Goal: Task Accomplishment & Management: Use online tool/utility

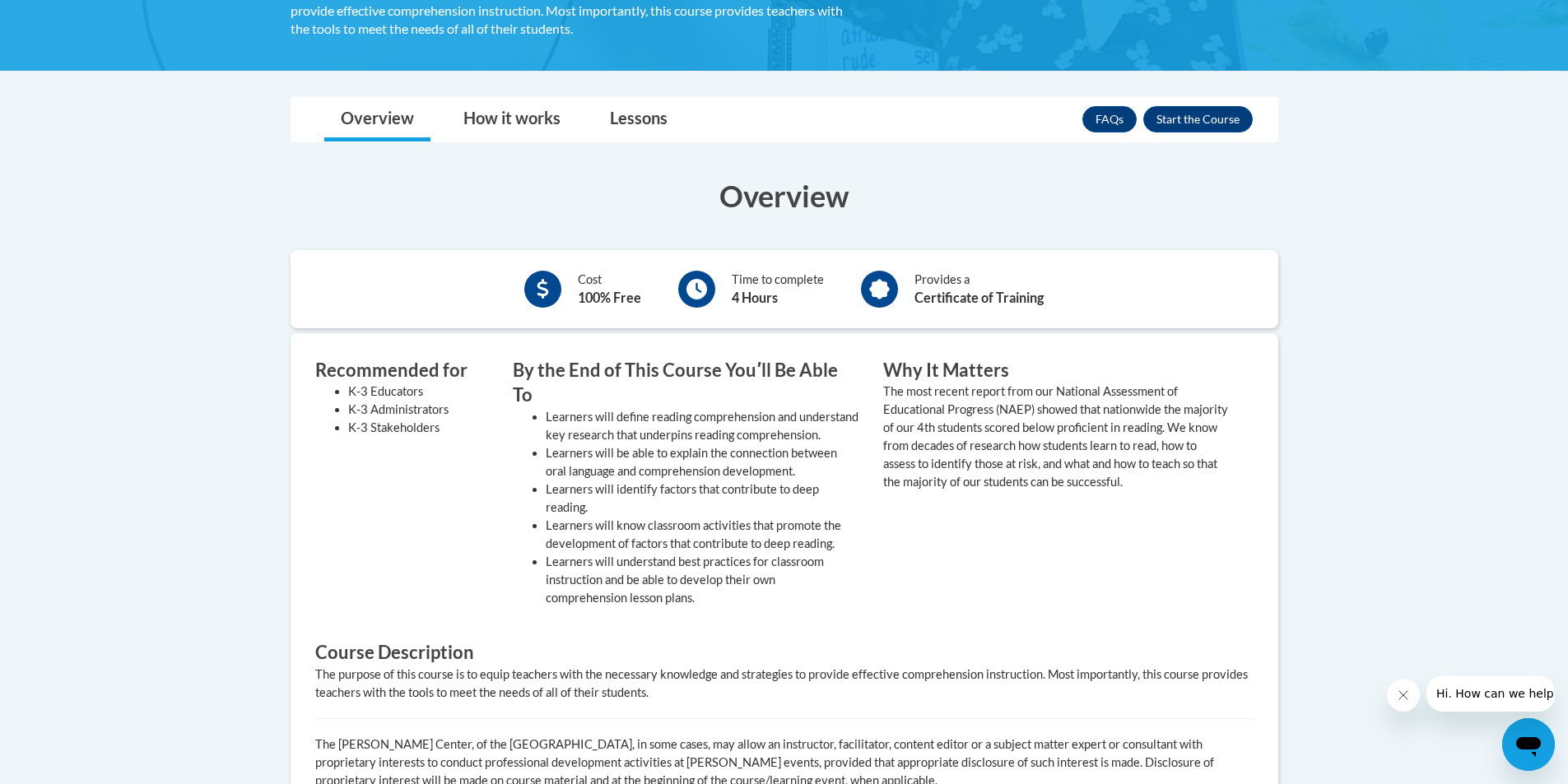
scroll to position [412, 0]
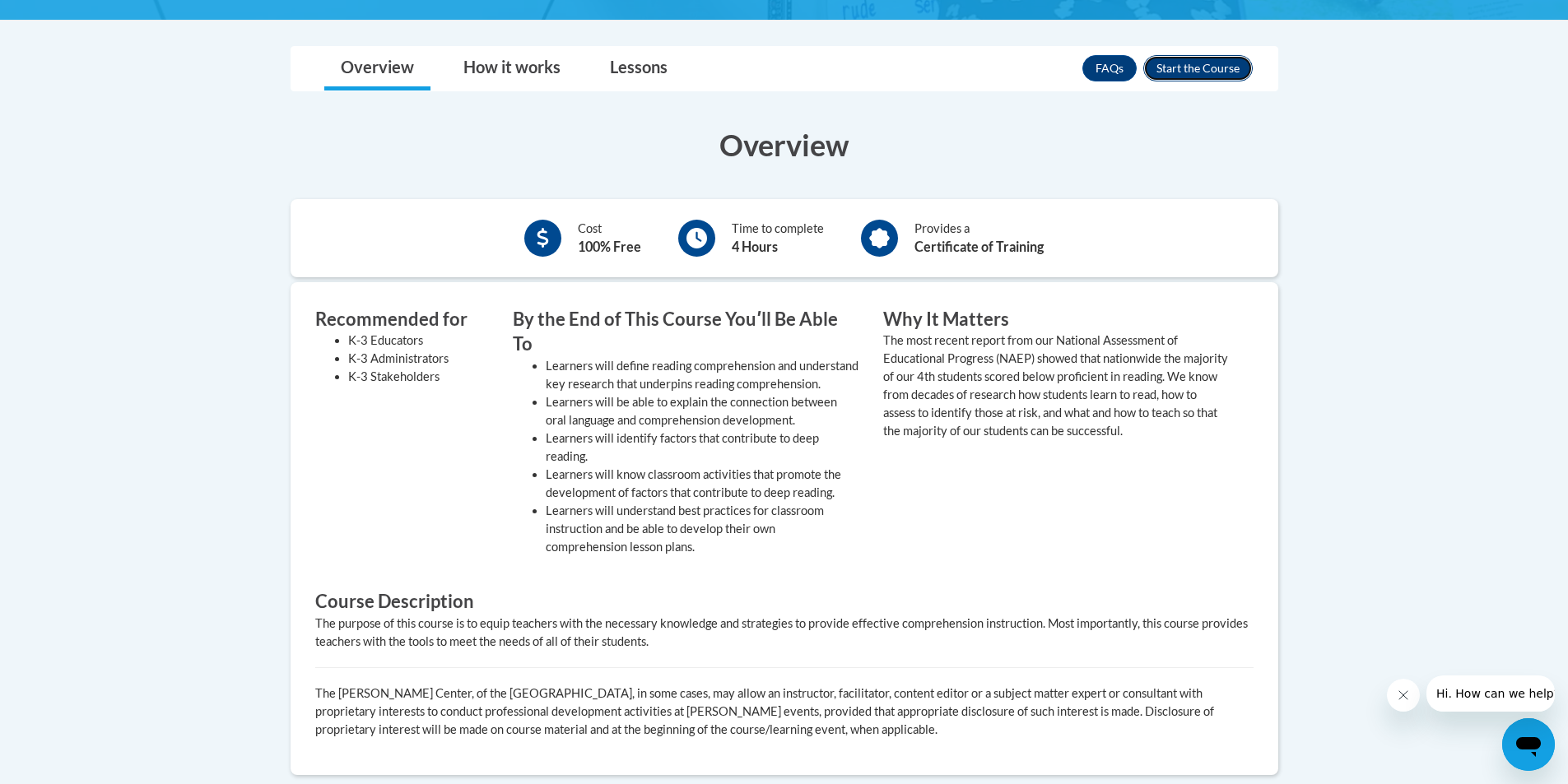
click at [1228, 62] on button "Enroll" at bounding box center [1198, 68] width 109 height 26
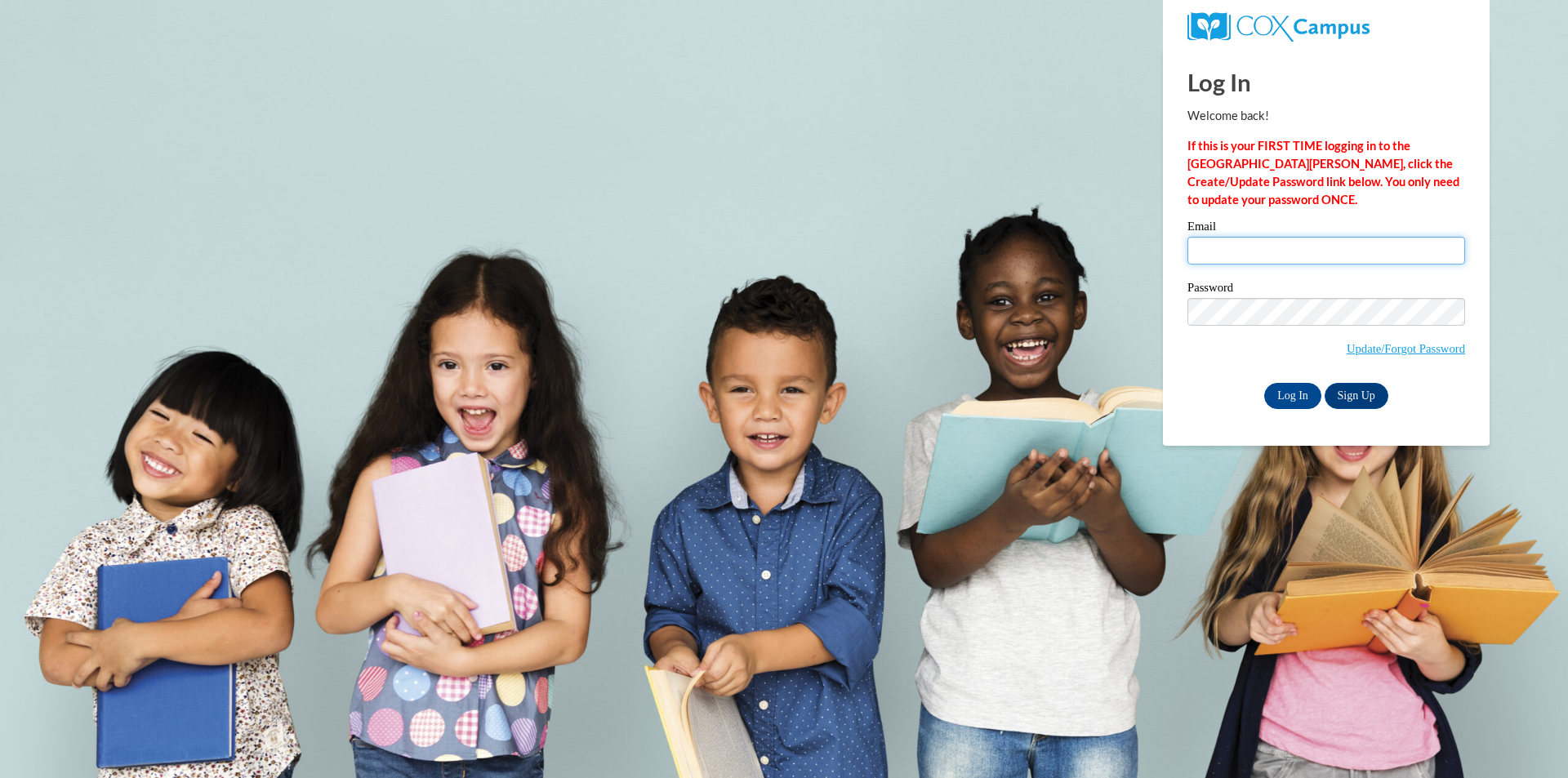
click at [1247, 252] on input "Email" at bounding box center [1326, 250] width 278 height 28
click at [1281, 258] on input "Email" at bounding box center [1326, 250] width 278 height 28
type input "jessiwilson@valdosta.edu"
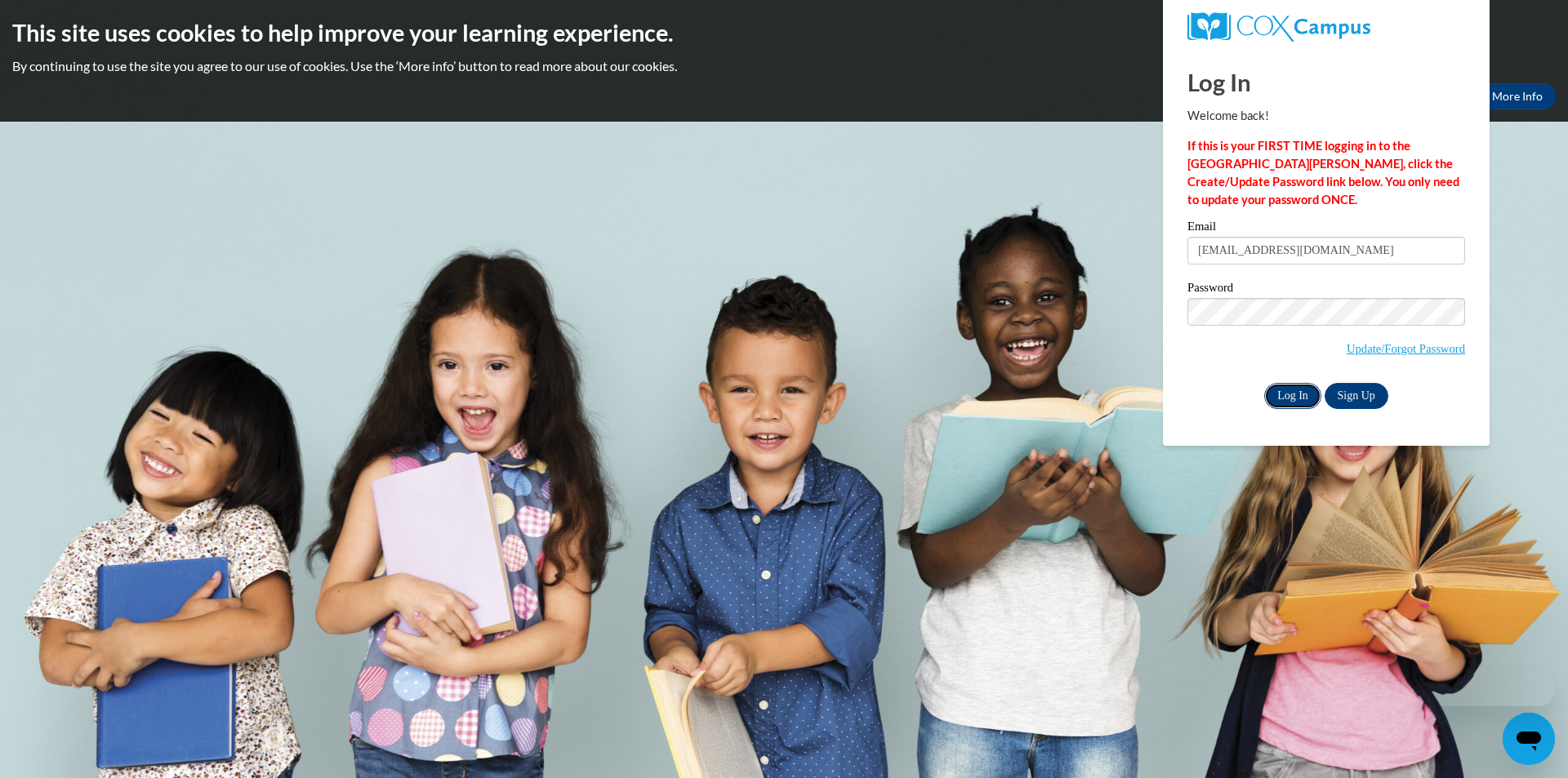
click at [1302, 399] on input "Log In" at bounding box center [1293, 395] width 57 height 26
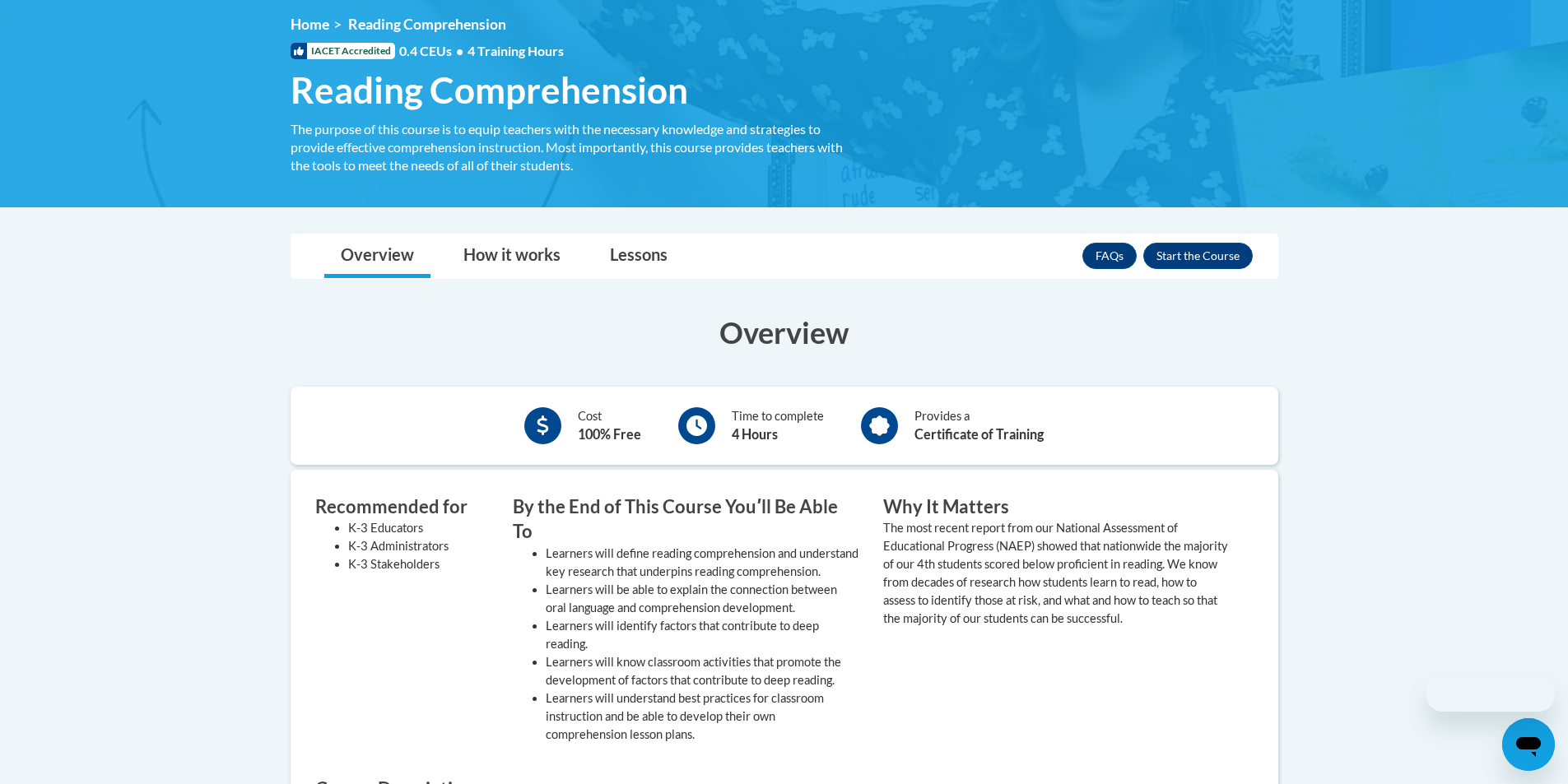
scroll to position [247, 0]
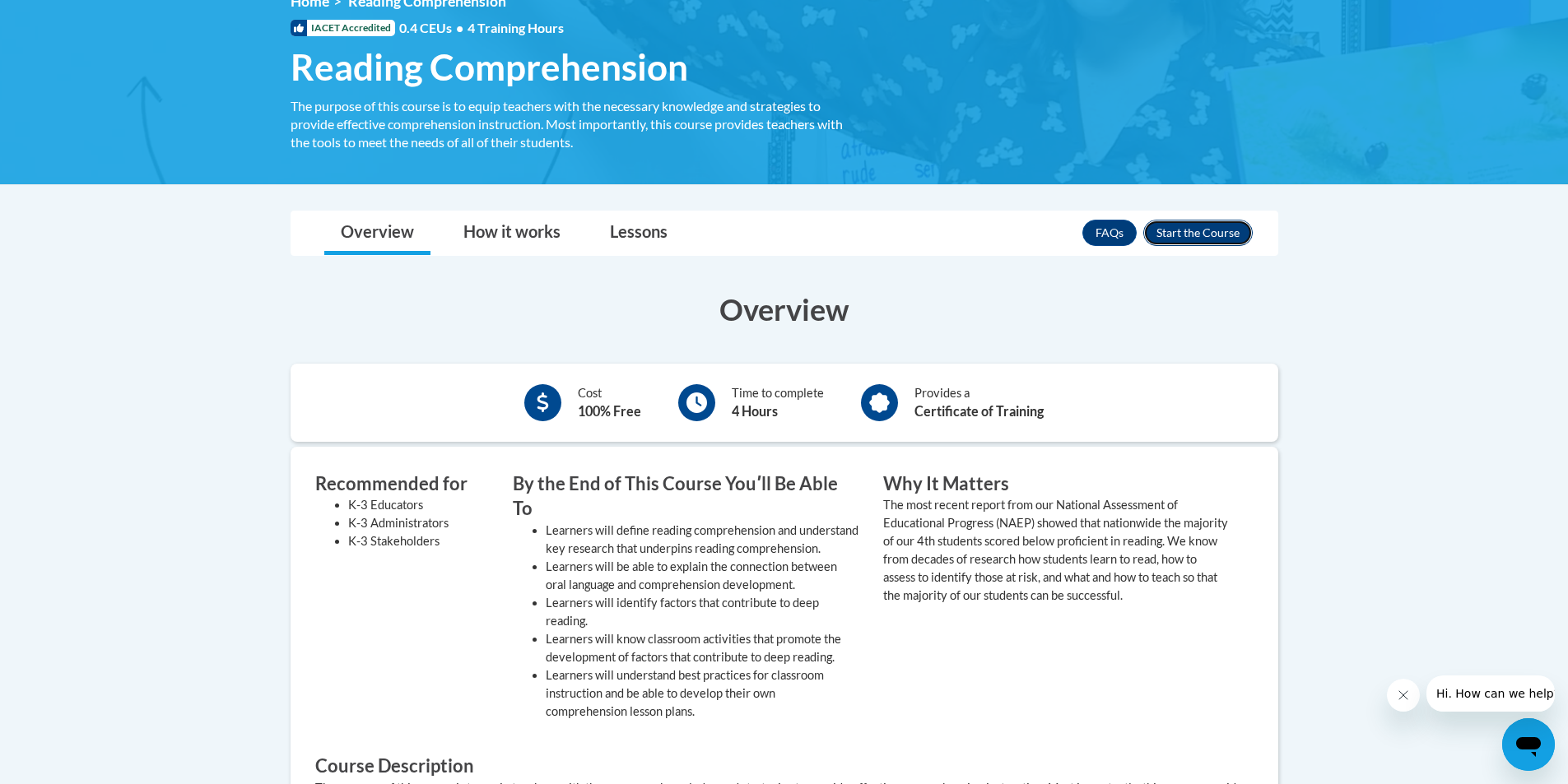
click at [1210, 229] on button "Enroll" at bounding box center [1198, 233] width 109 height 26
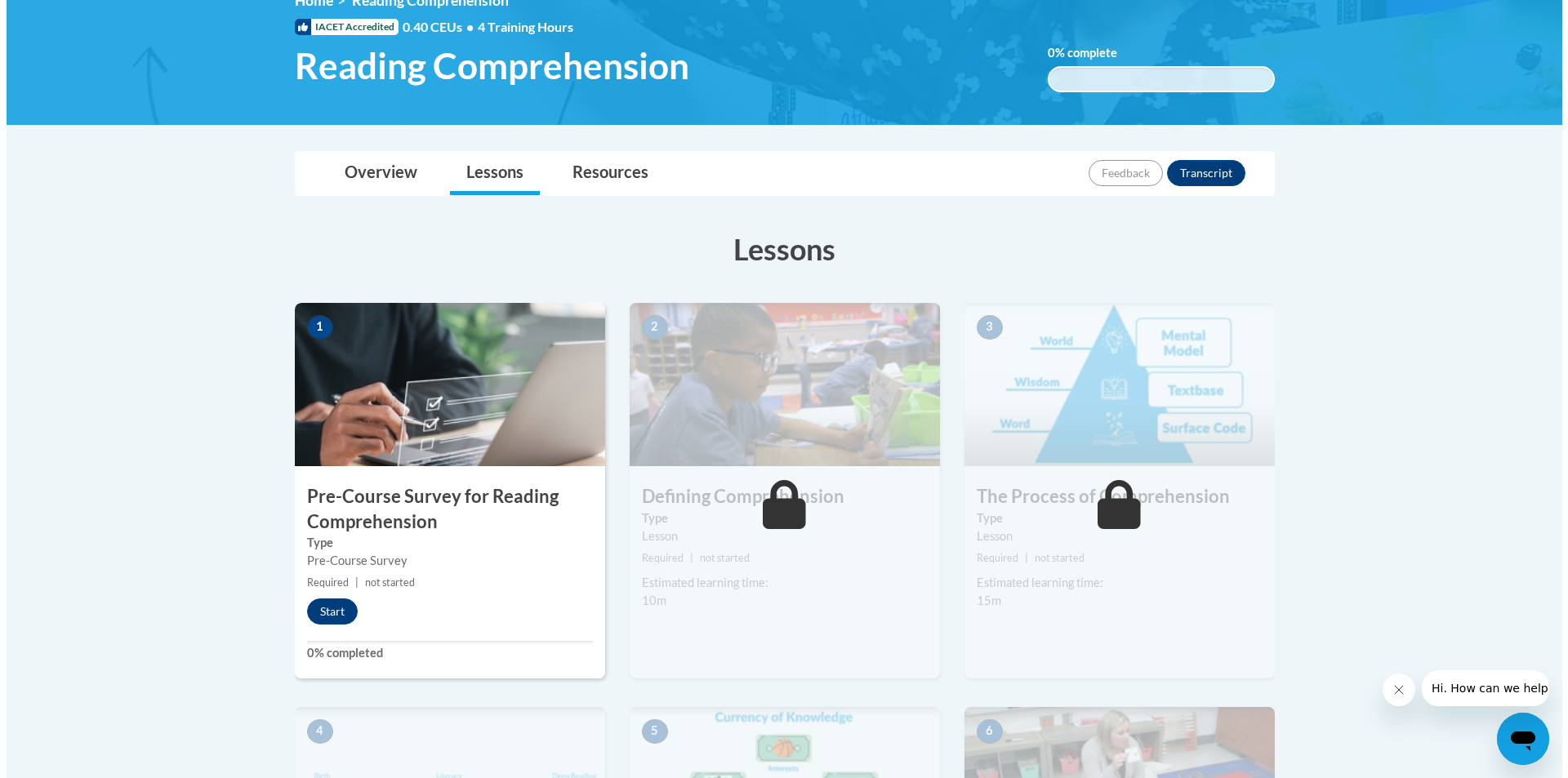
scroll to position [245, 0]
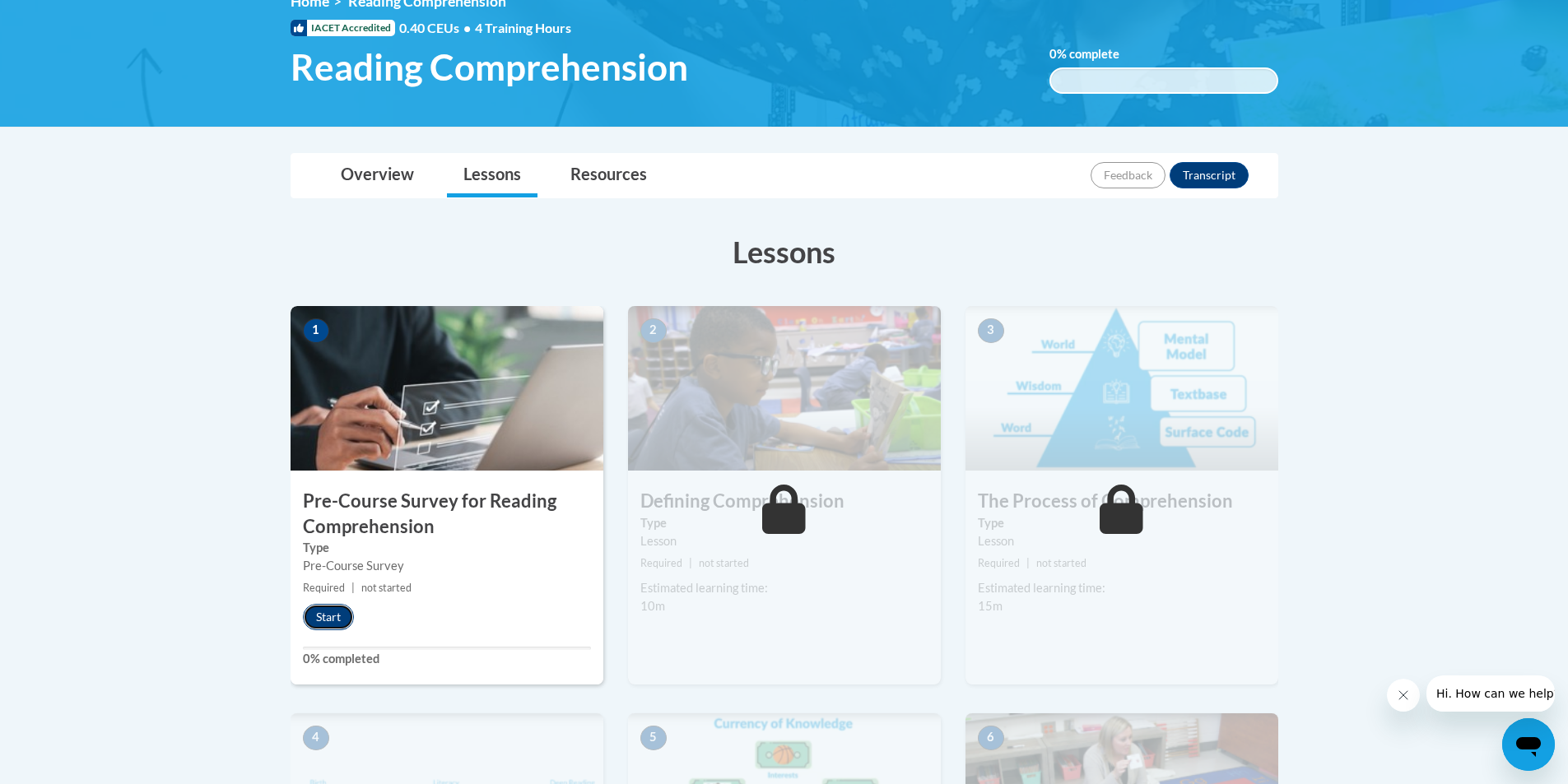
click at [314, 611] on button "Start" at bounding box center [328, 617] width 51 height 26
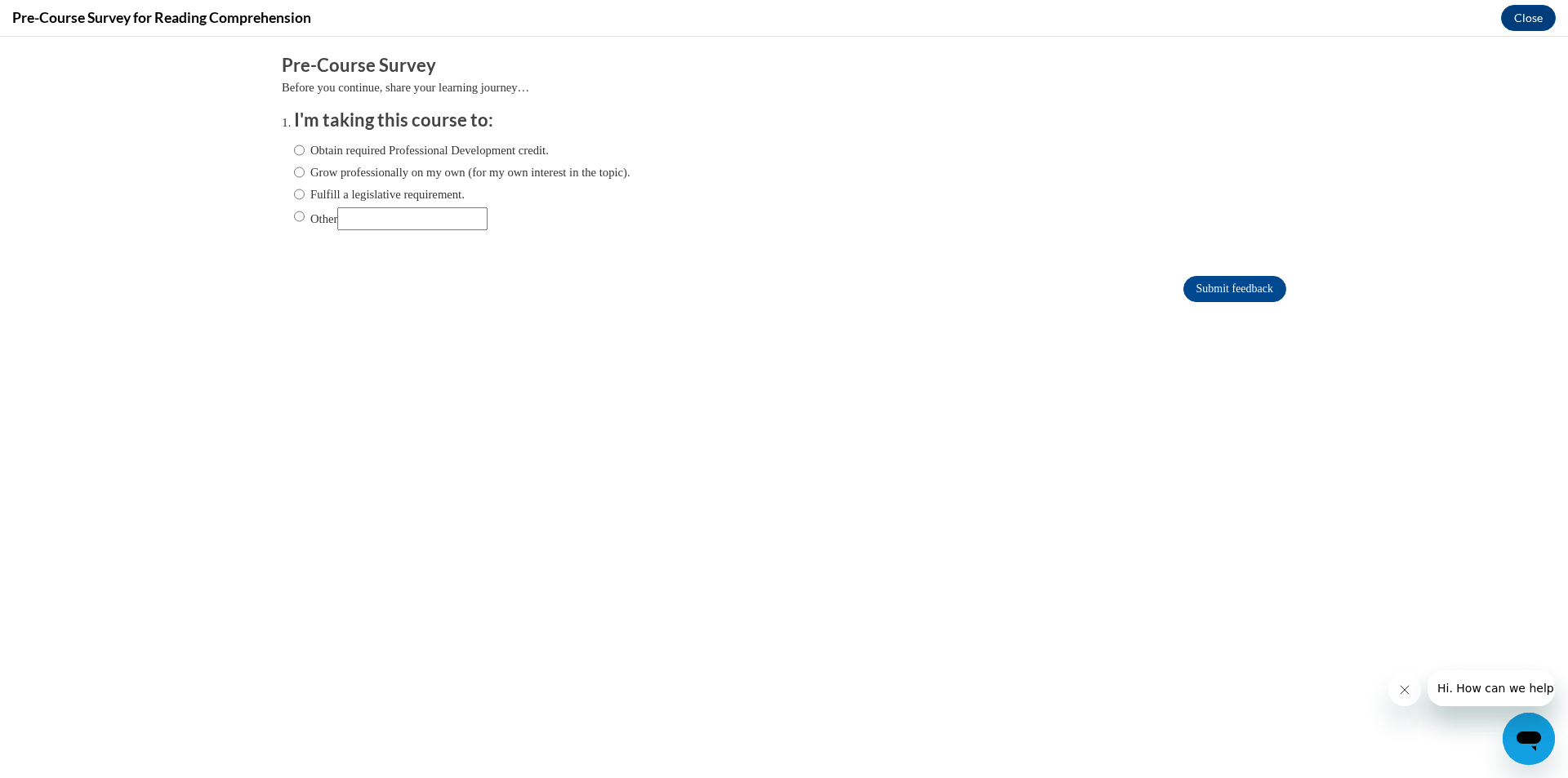
scroll to position [0, 0]
click at [1210, 286] on input "Submit feedback" at bounding box center [1235, 289] width 103 height 26
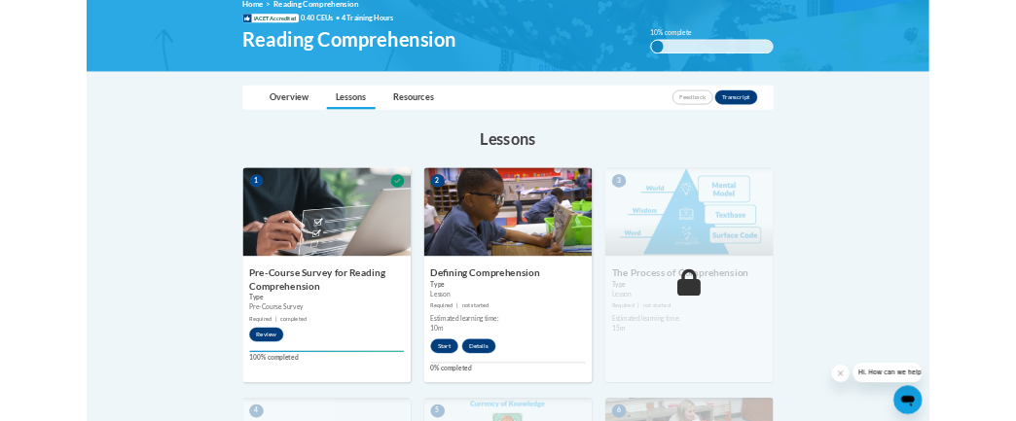
scroll to position [292, 0]
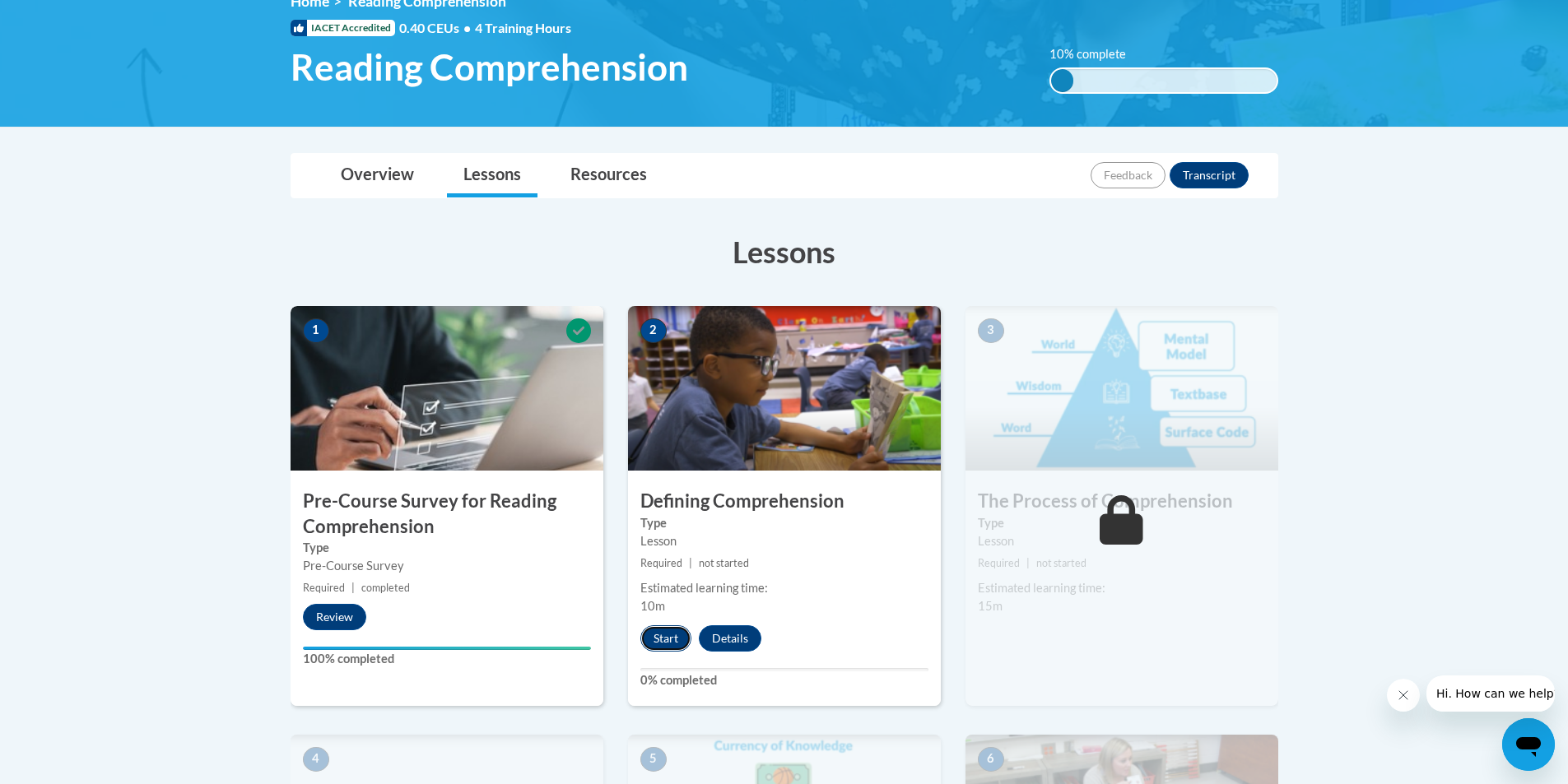
click at [662, 649] on button "Start" at bounding box center [666, 639] width 51 height 26
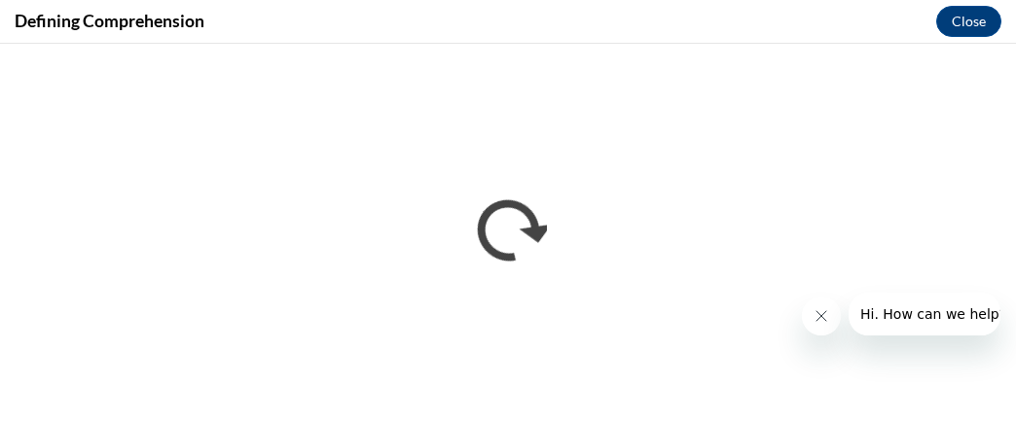
scroll to position [0, 0]
